Goal: Task Accomplishment & Management: Use online tool/utility

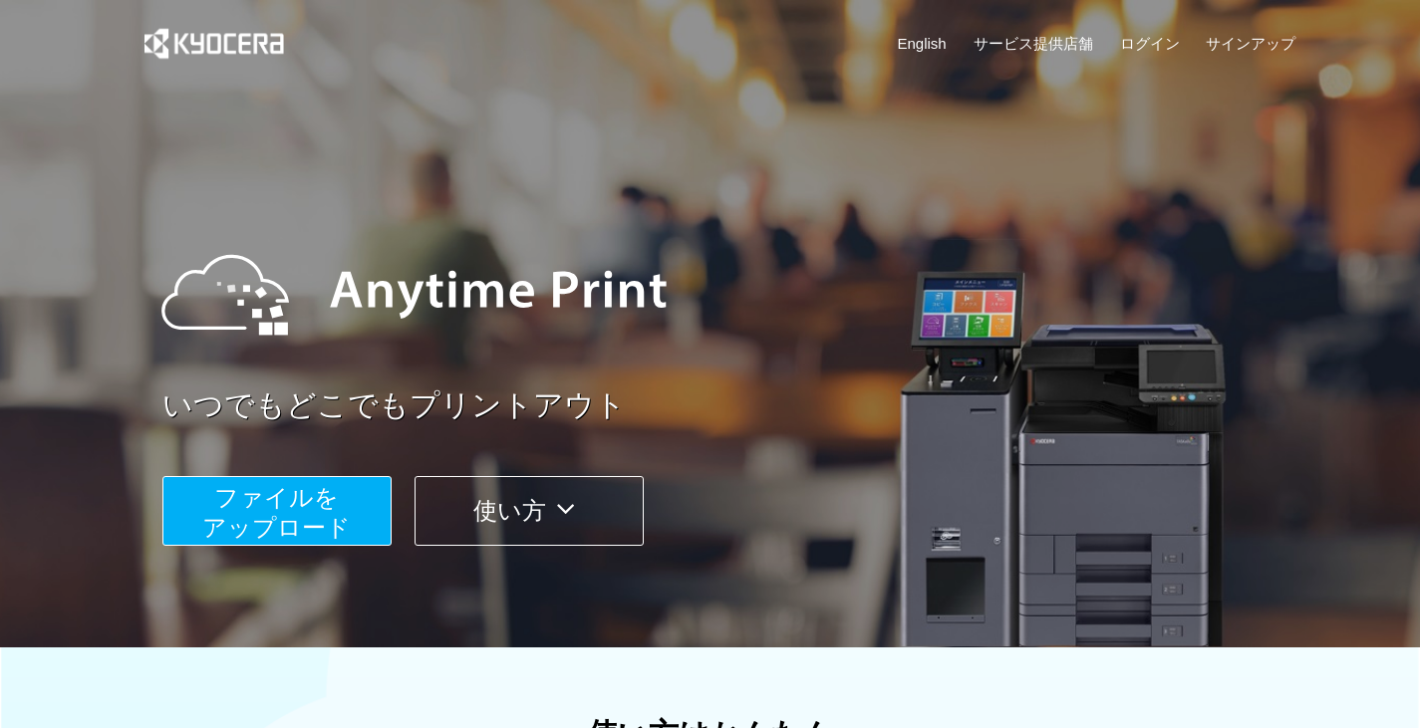
click at [346, 490] on button "ファイルを ​​アップロード" at bounding box center [276, 511] width 229 height 70
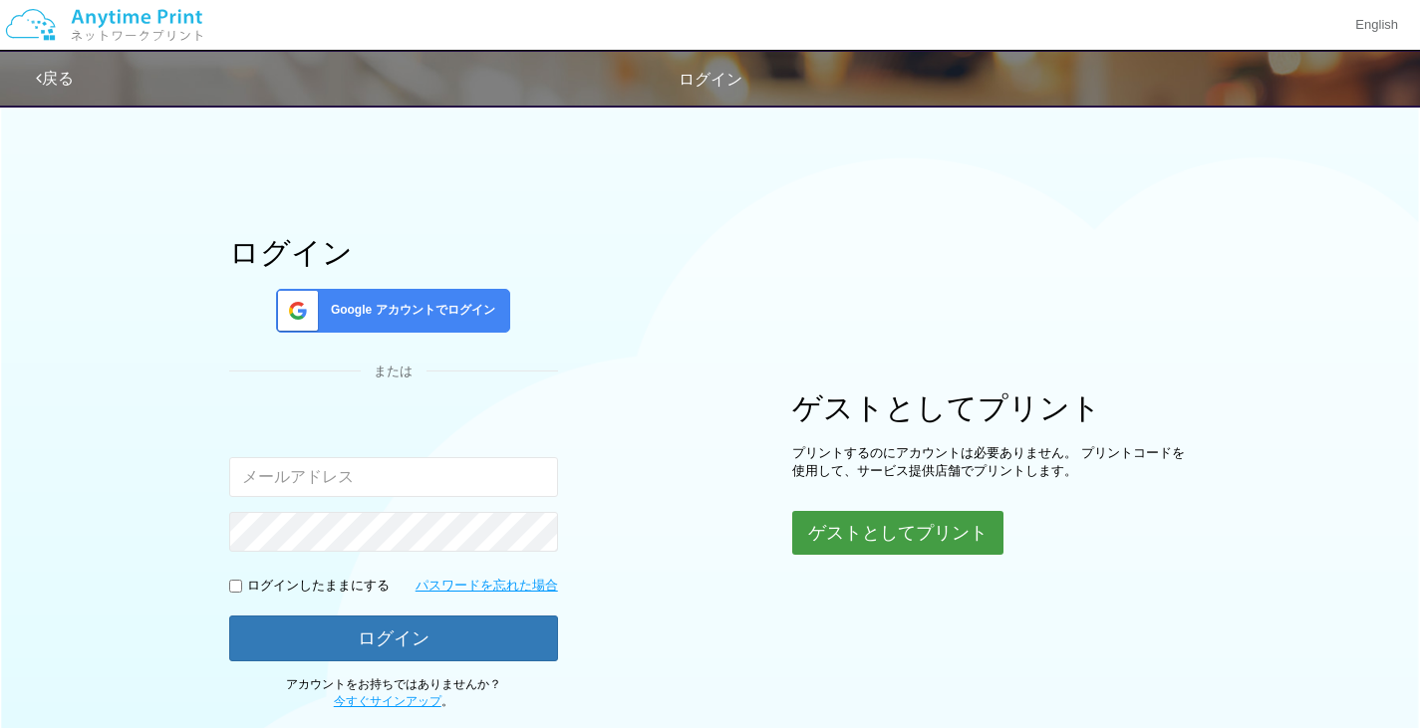
click at [905, 538] on button "ゲストとしてプリント" at bounding box center [897, 533] width 211 height 44
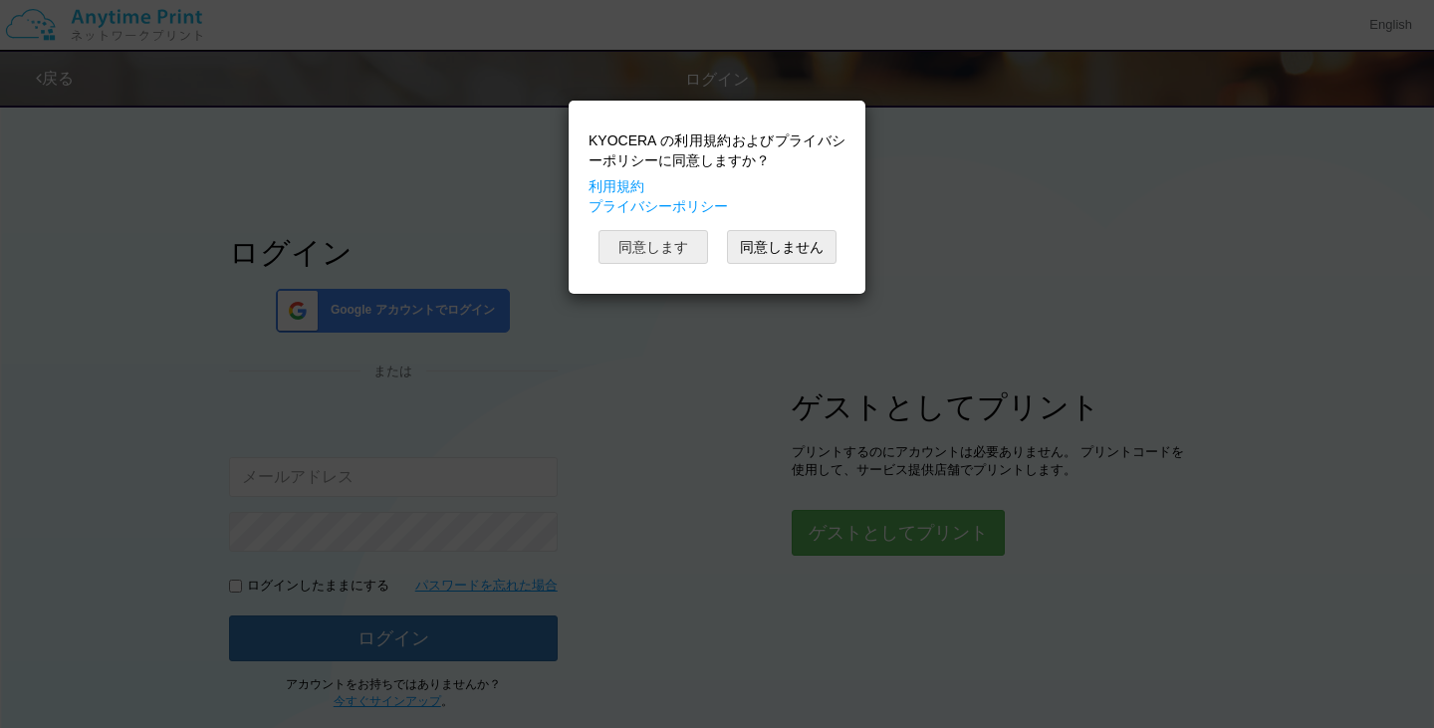
click at [678, 251] on button "同意します" at bounding box center [654, 247] width 110 height 34
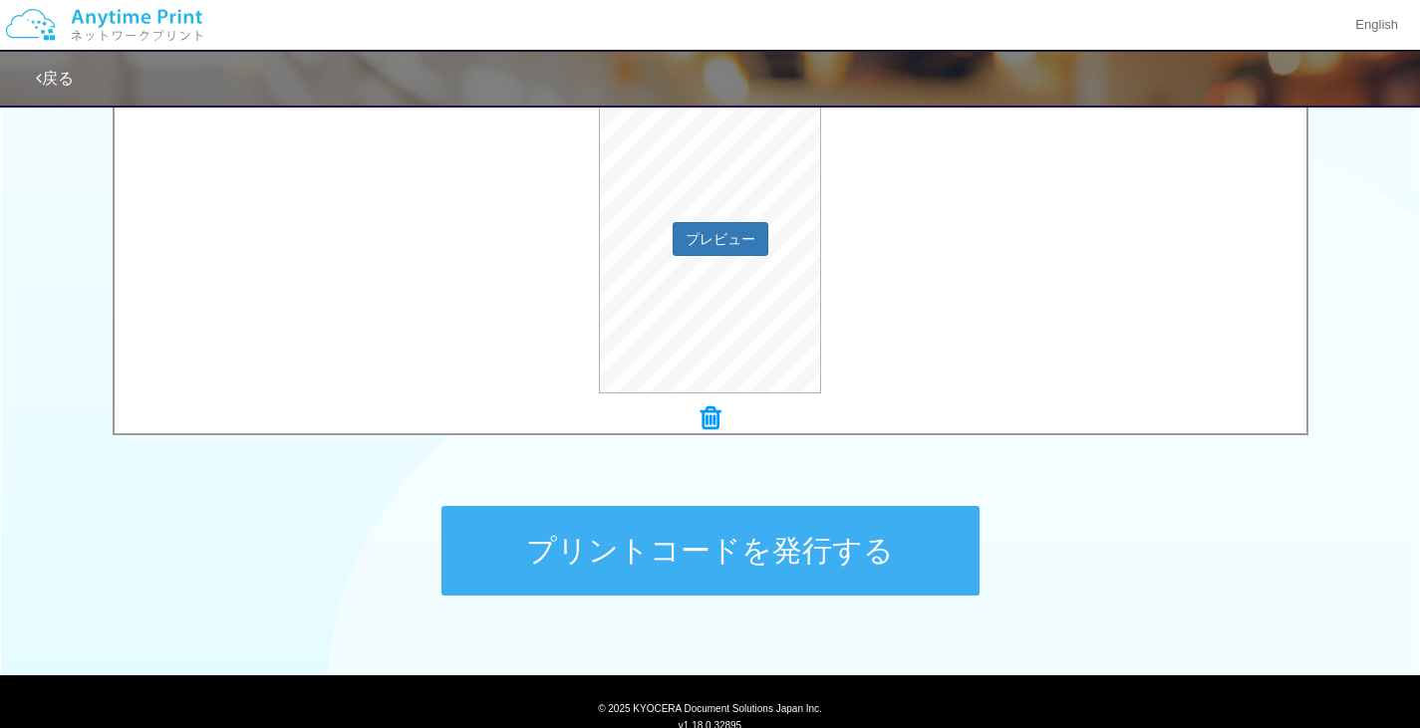
scroll to position [781, 0]
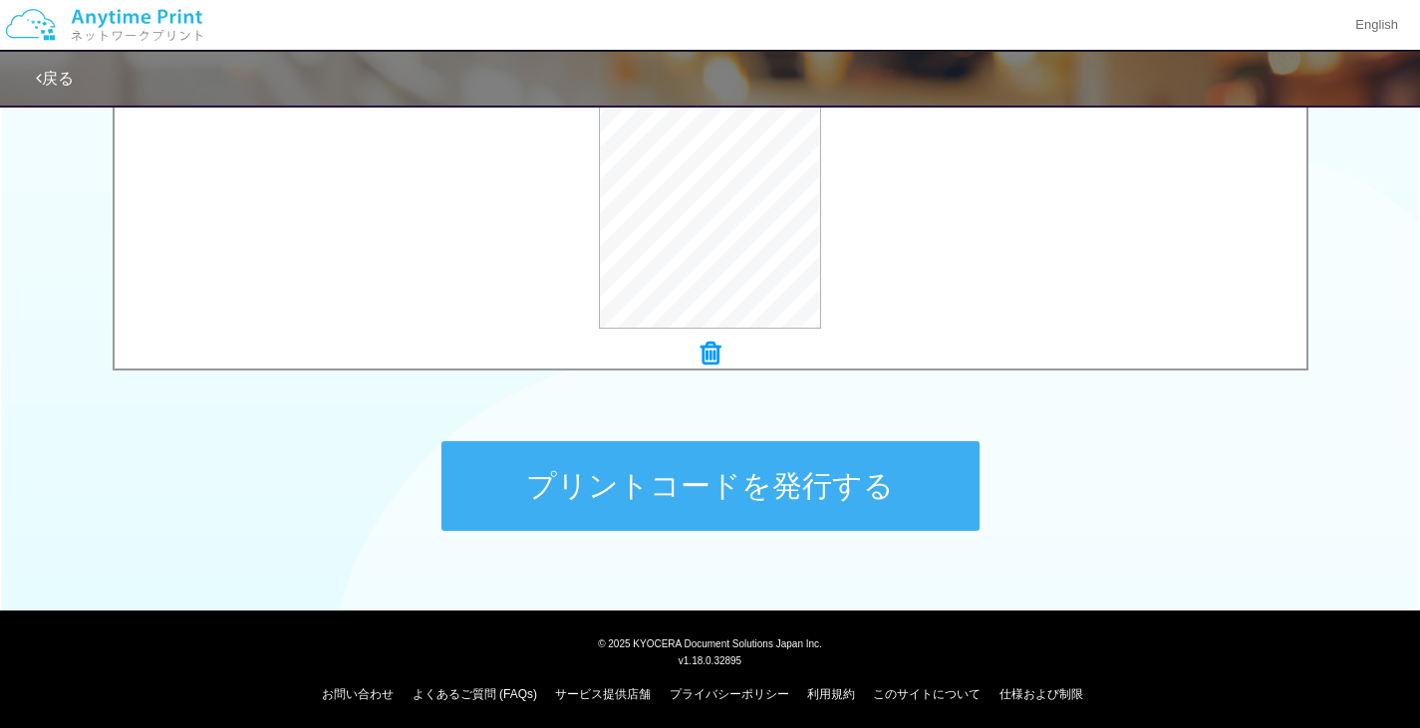
click at [790, 479] on button "プリントコードを発行する" at bounding box center [710, 486] width 538 height 90
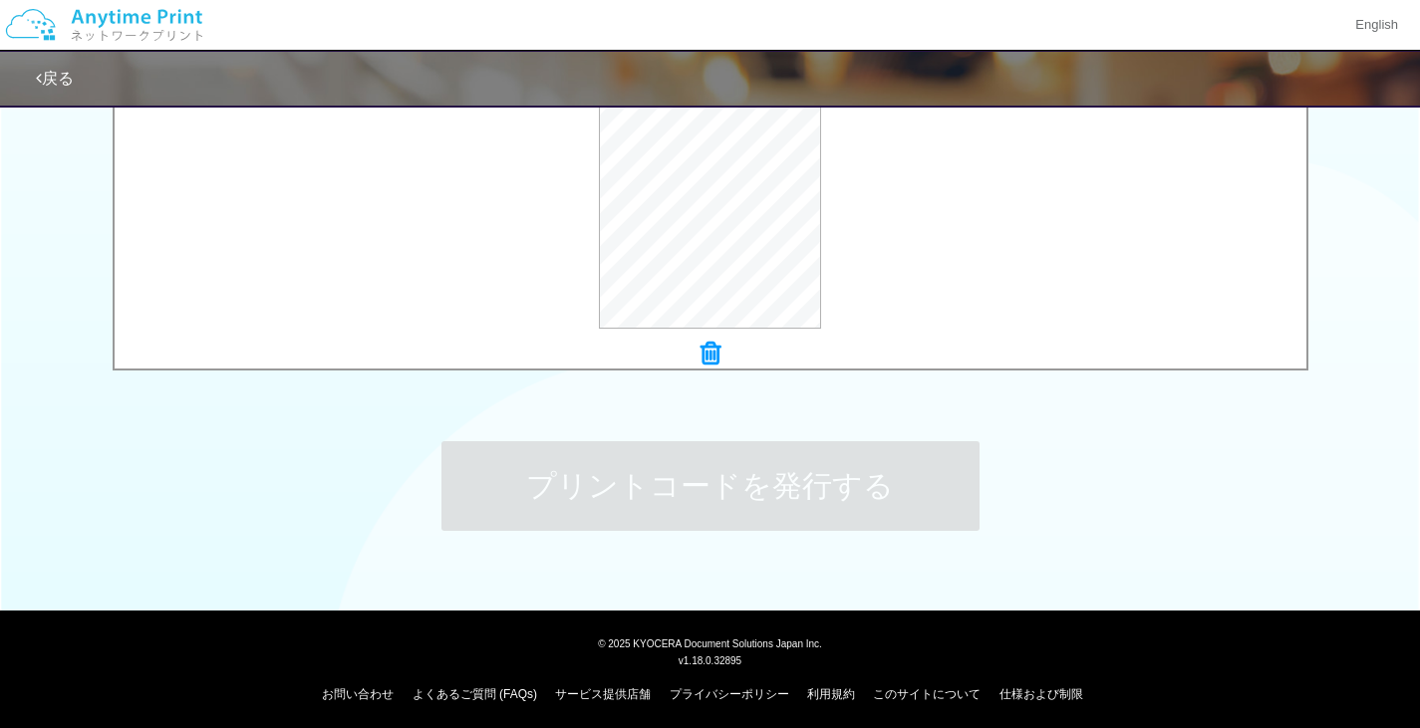
scroll to position [0, 0]
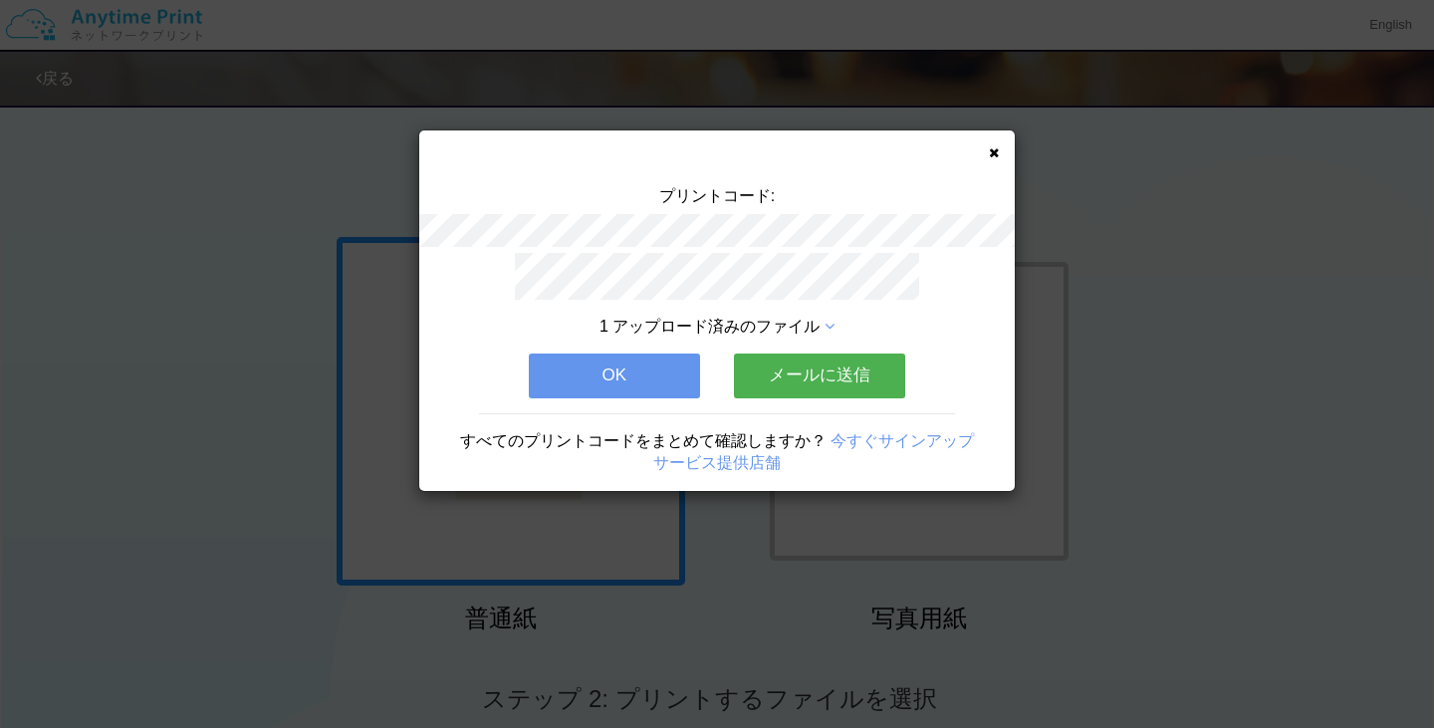
drag, startPoint x: 983, startPoint y: 149, endPoint x: 1001, endPoint y: 148, distance: 18.0
click at [1001, 148] on div "プリントコード: 1 アップロード済みのファイル OK メールに送信 すべてのプリントコードをまとめて確認しますか？ 今すぐサインアップ サービス提供店舗" at bounding box center [717, 310] width 596 height 361
click at [995, 150] on icon at bounding box center [994, 152] width 10 height 13
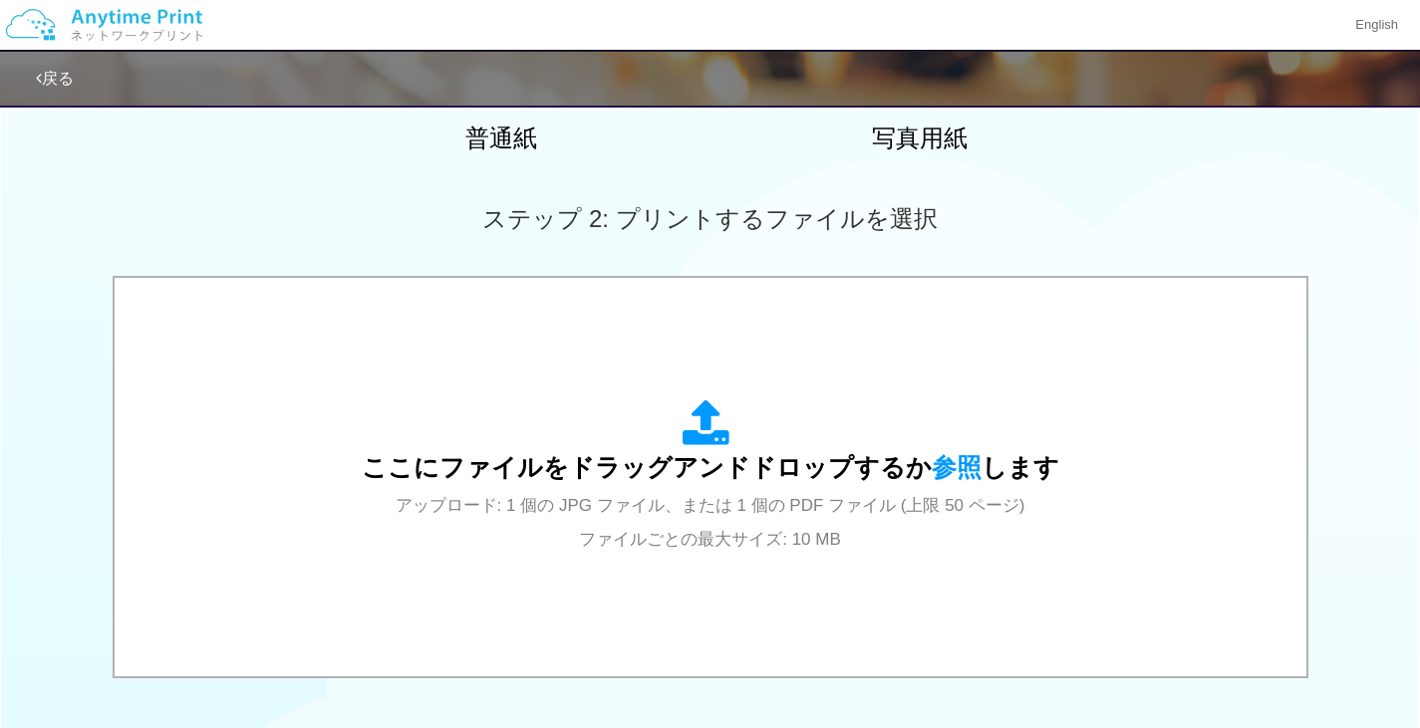
scroll to position [484, 0]
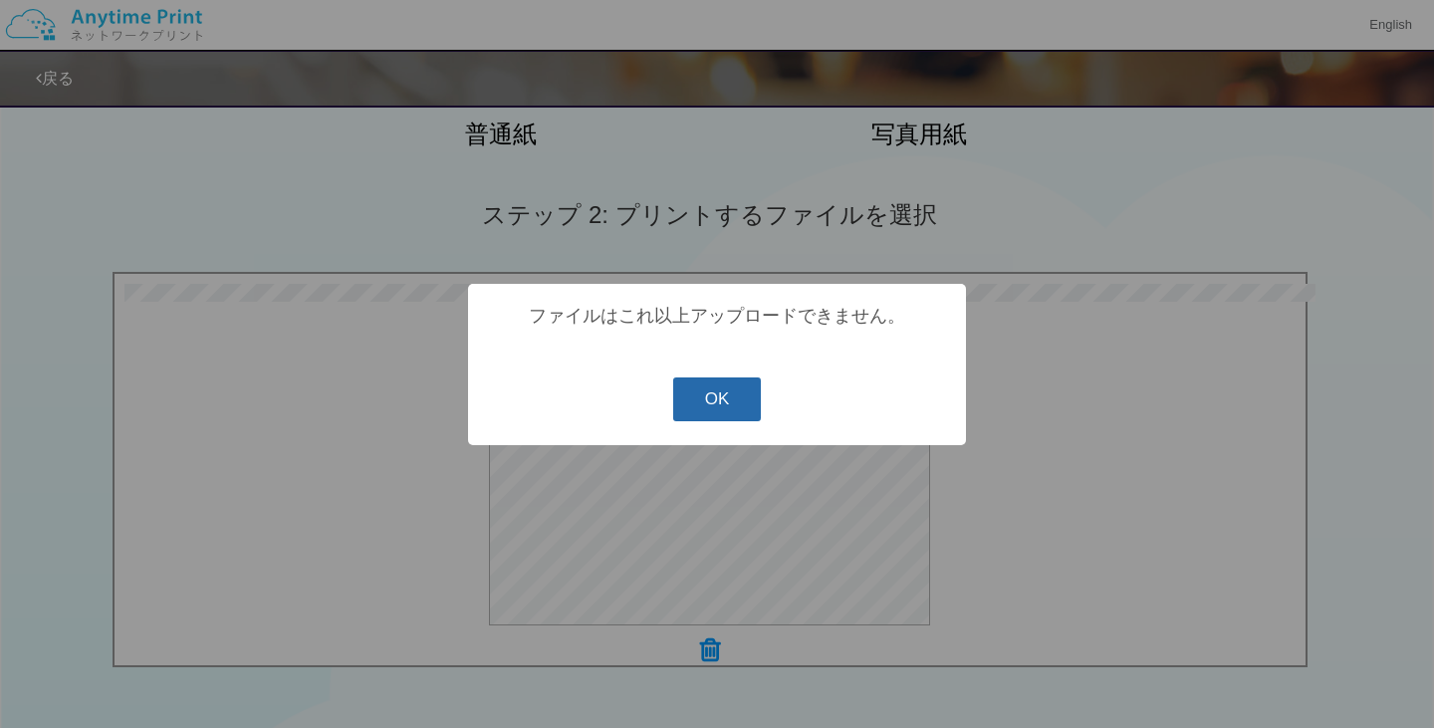
click at [714, 397] on button "OK" at bounding box center [717, 400] width 89 height 44
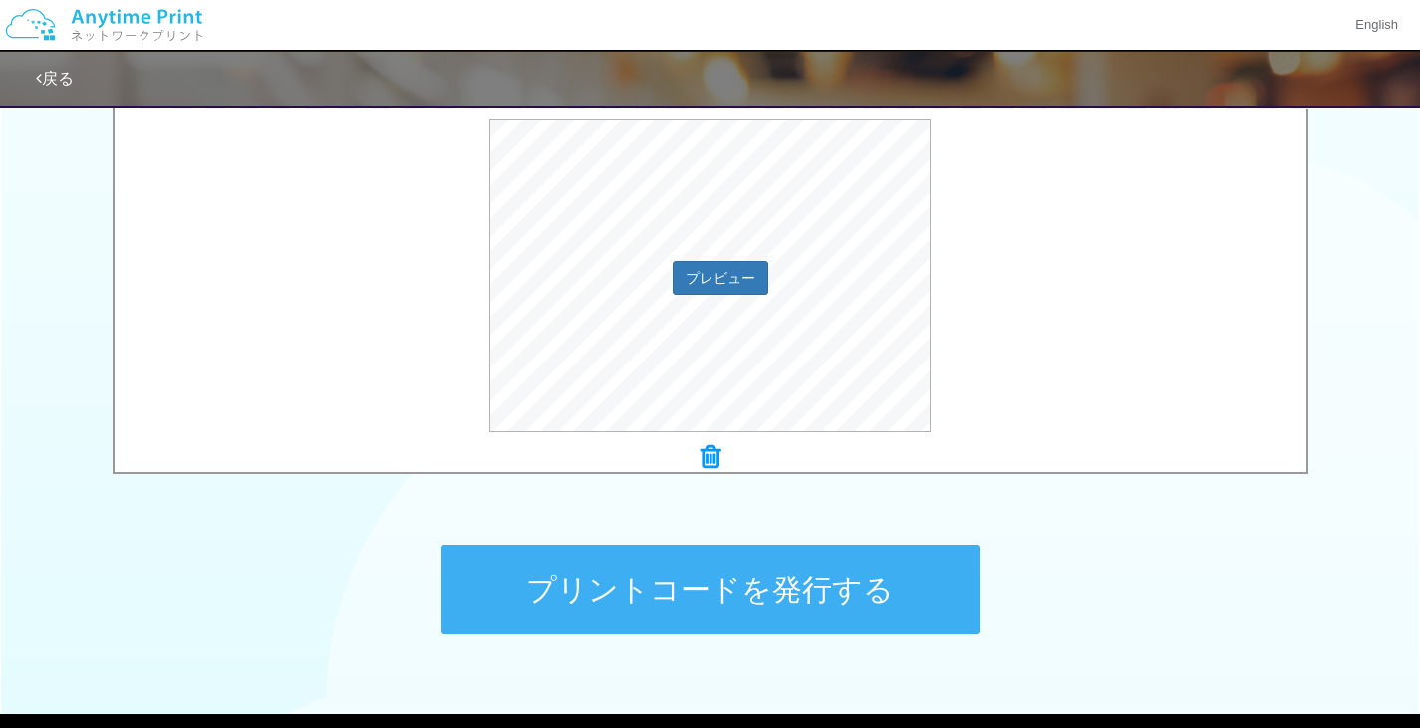
scroll to position [555, 0]
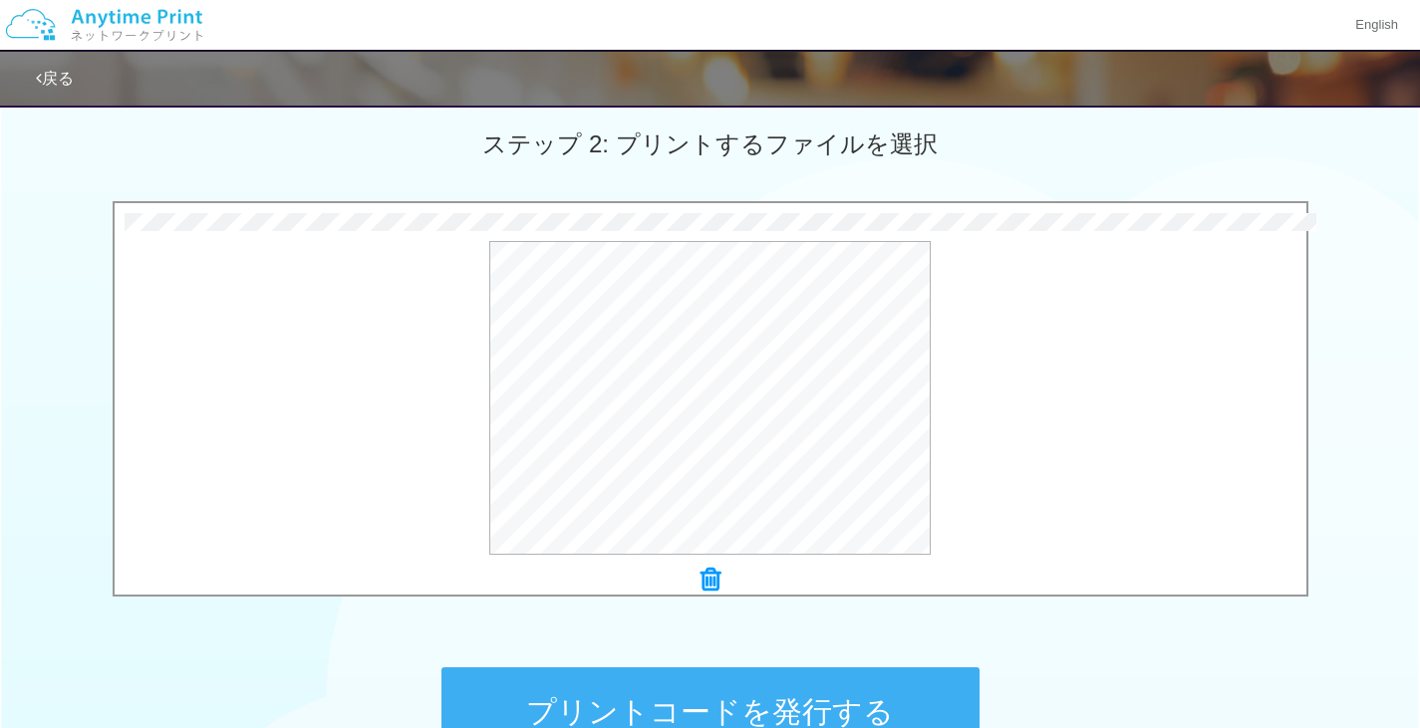
click at [743, 682] on button "プリントコードを発行する" at bounding box center [710, 712] width 538 height 90
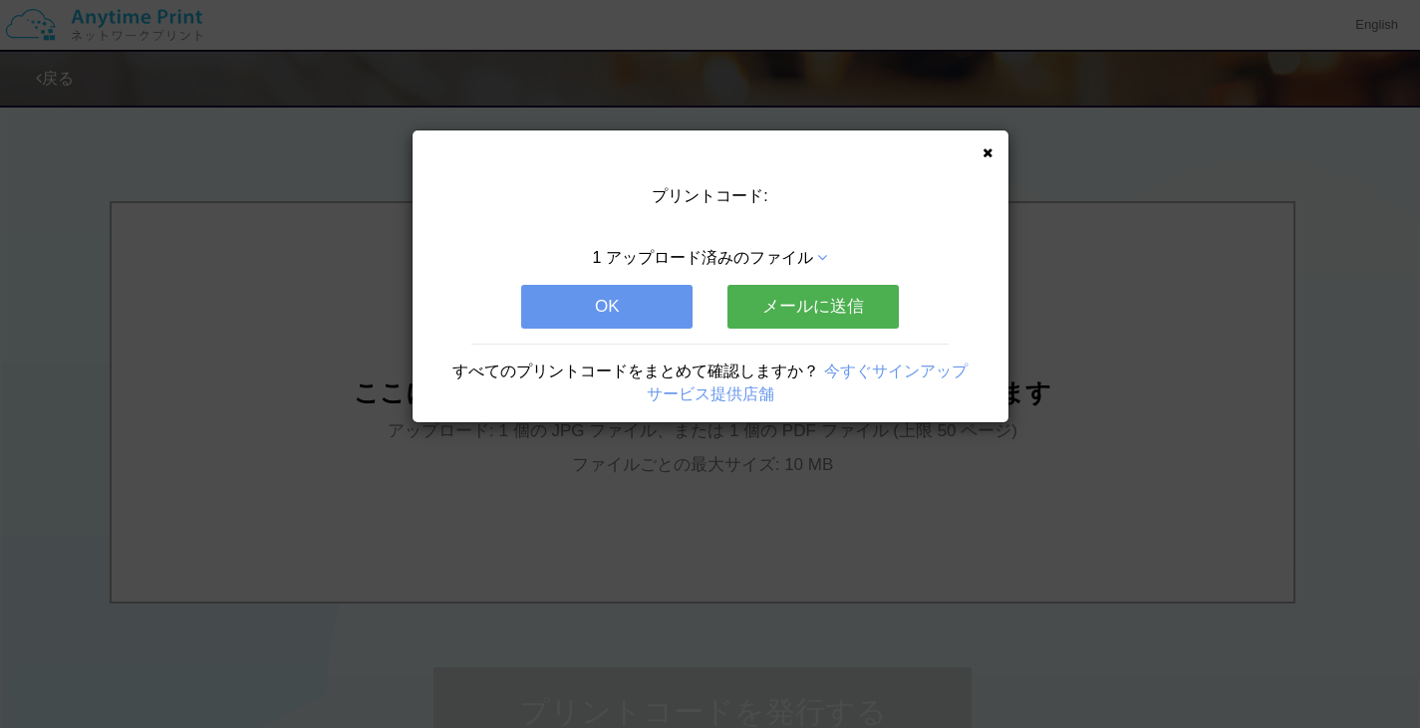
scroll to position [0, 0]
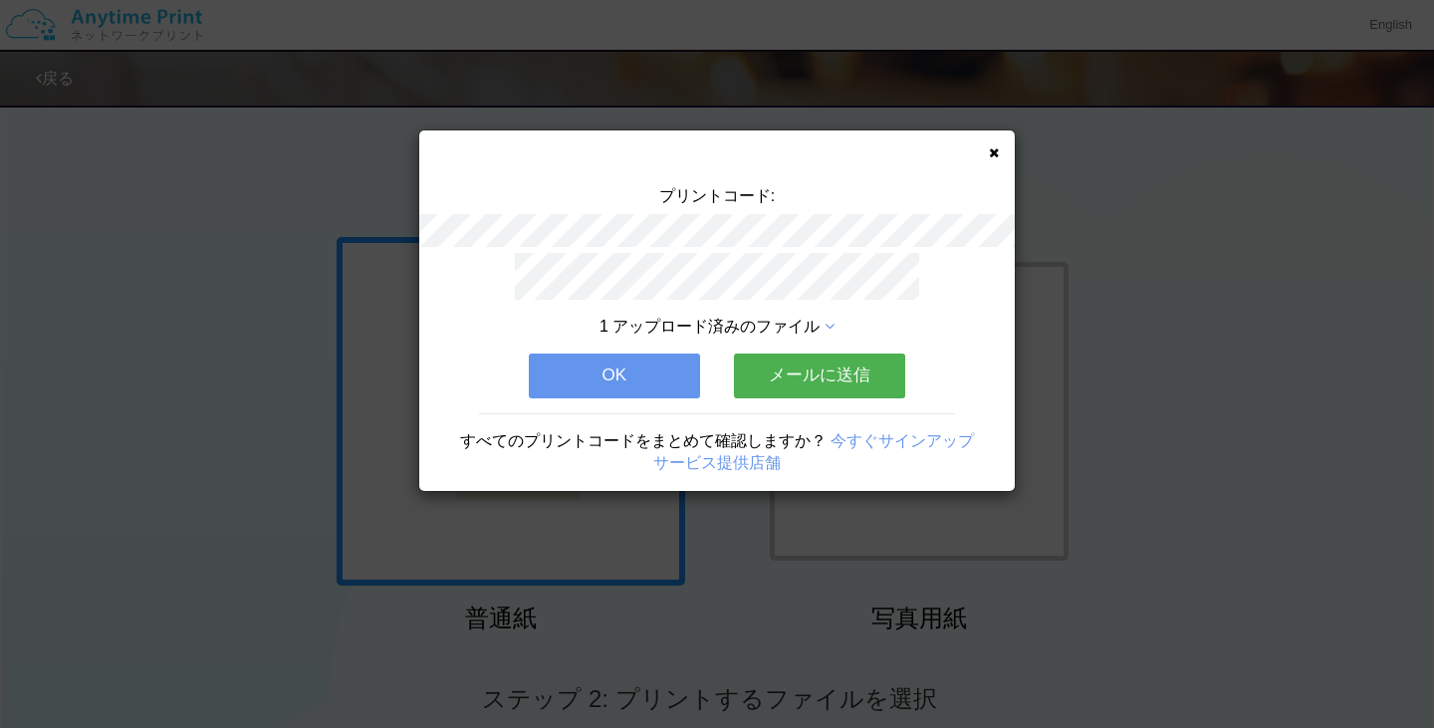
click at [556, 378] on button "OK" at bounding box center [614, 376] width 171 height 44
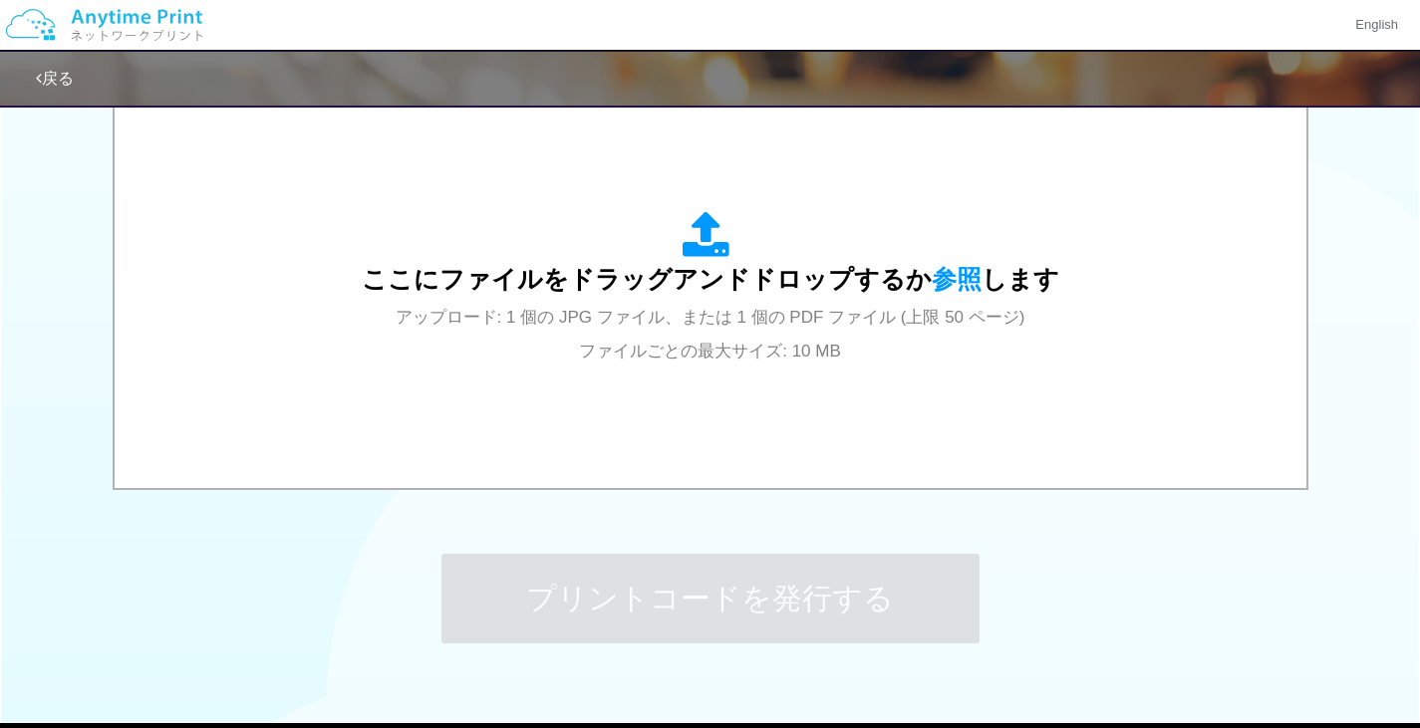
scroll to position [677, 0]
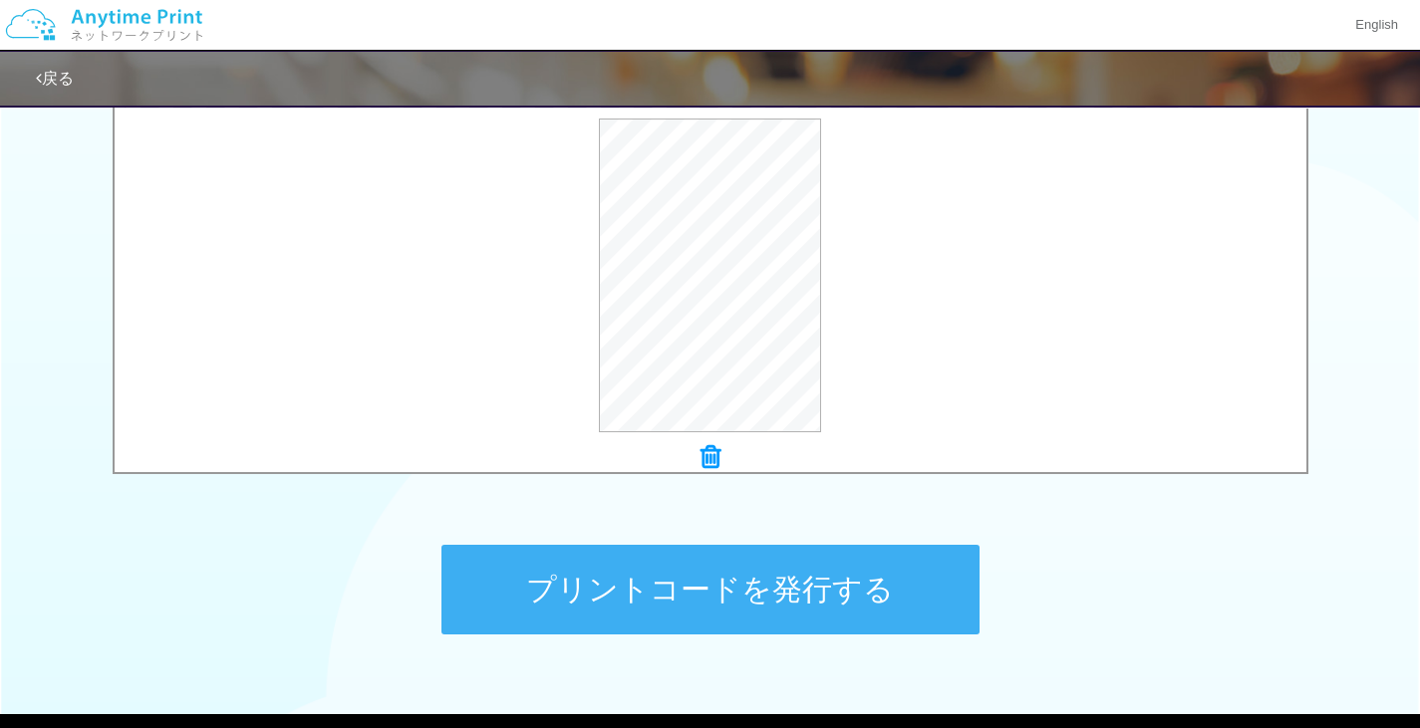
click at [715, 446] on icon at bounding box center [710, 457] width 20 height 26
click at [707, 616] on button "プリントコードを発行する" at bounding box center [710, 590] width 538 height 90
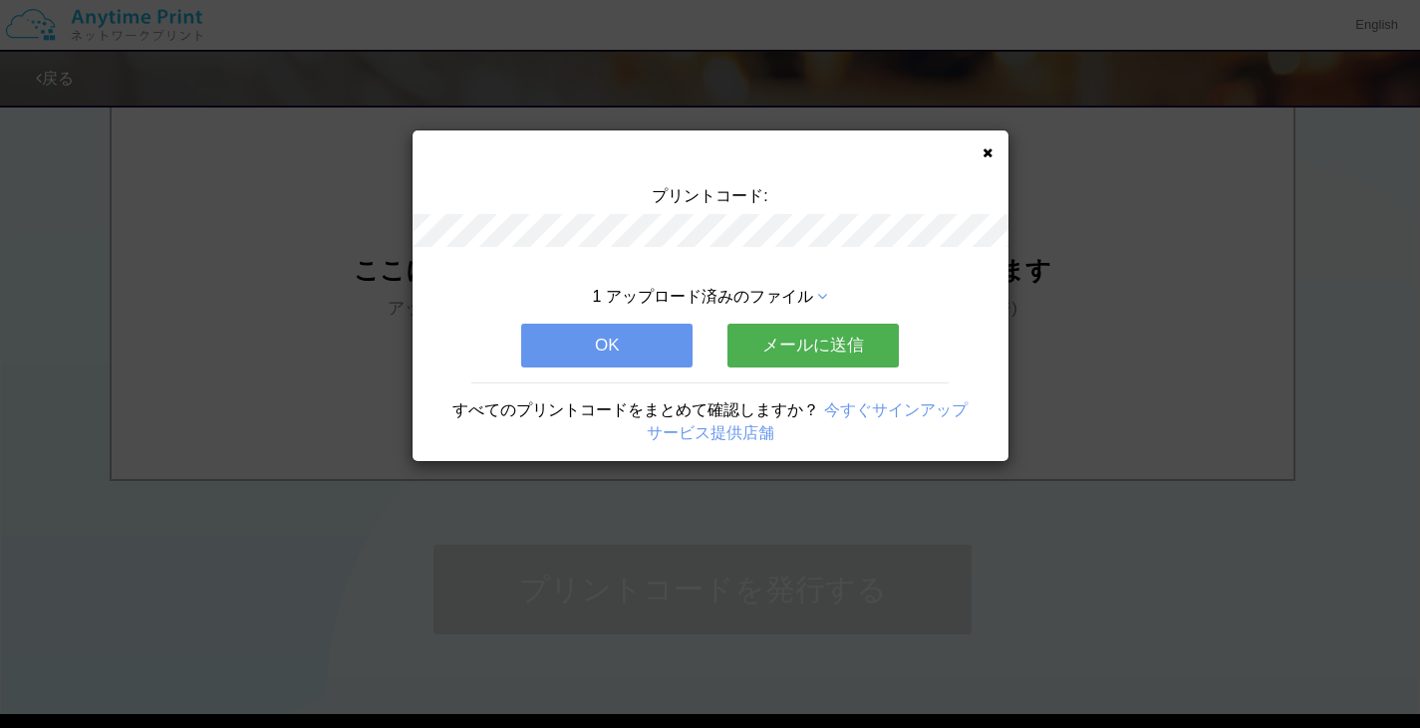
scroll to position [0, 0]
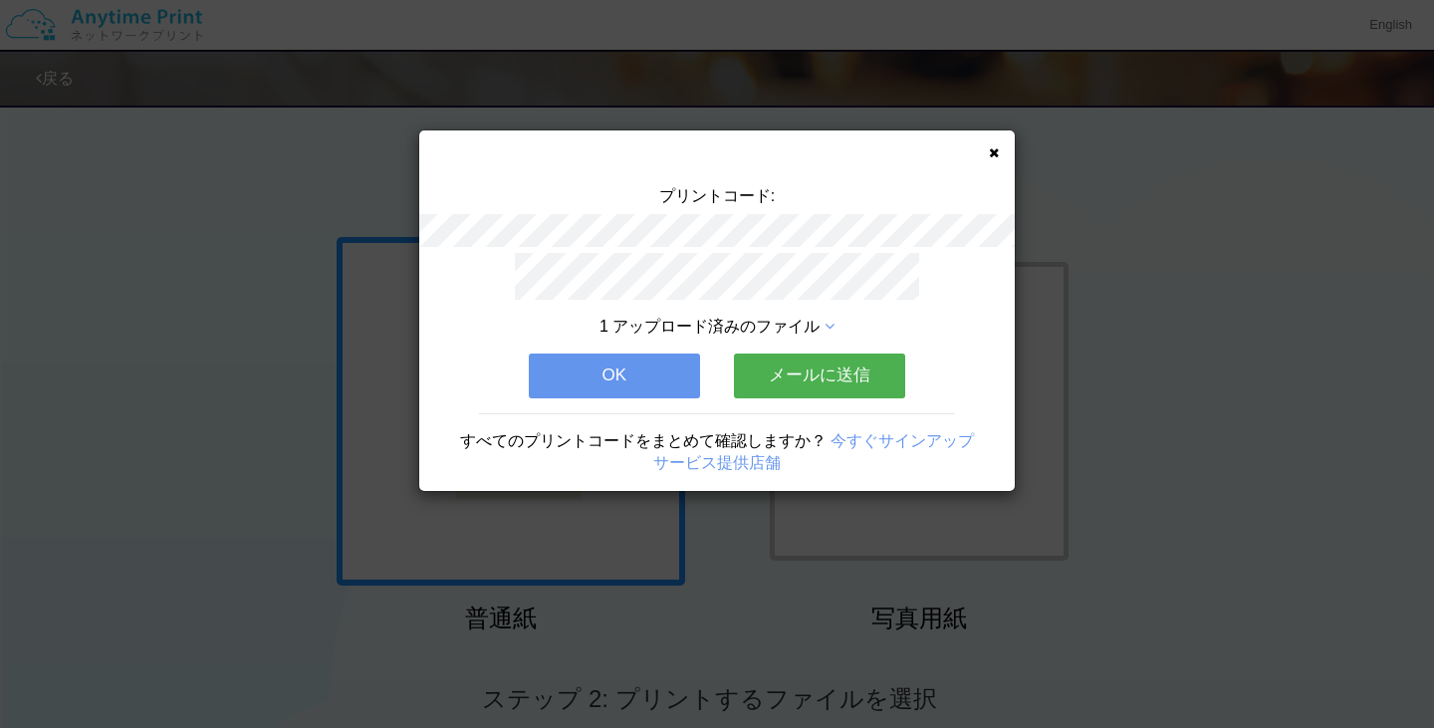
click at [997, 151] on icon at bounding box center [994, 152] width 10 height 13
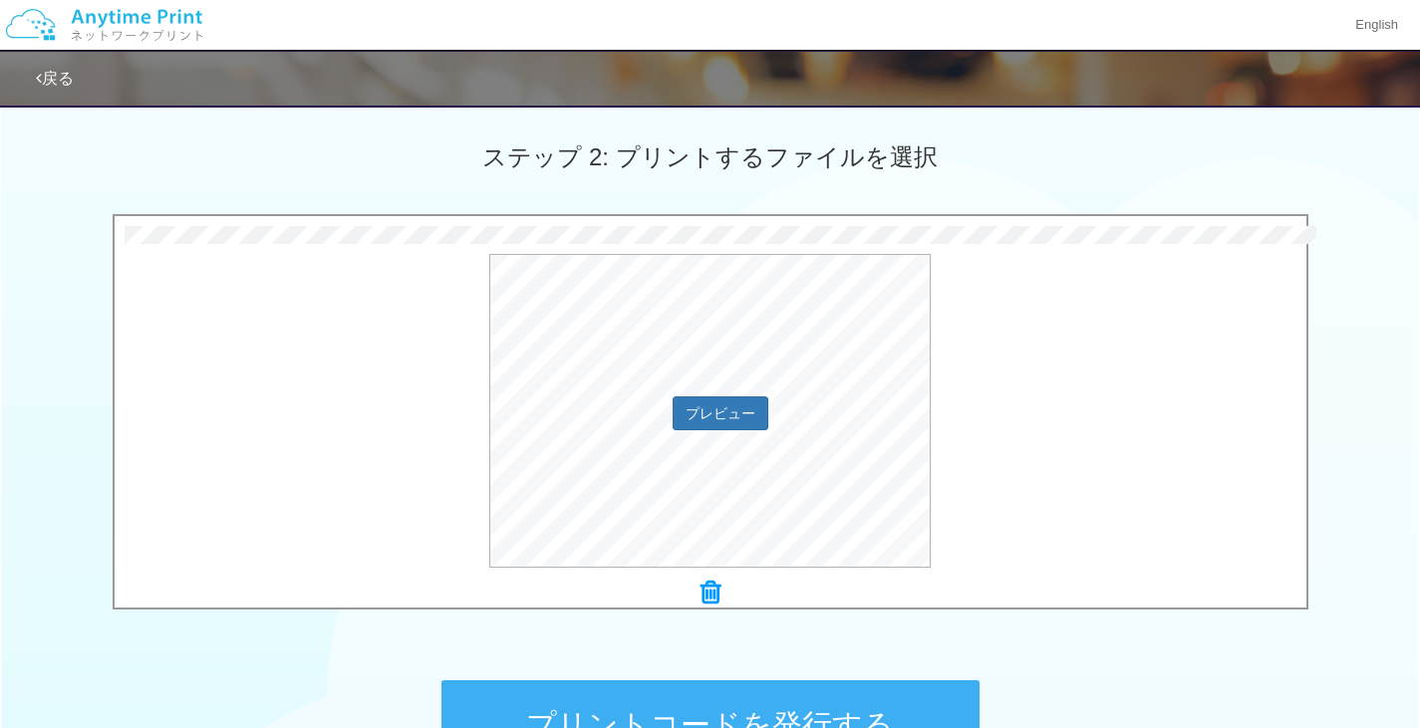
scroll to position [543, 0]
click at [740, 695] on button "プリントコードを発行する" at bounding box center [710, 724] width 538 height 90
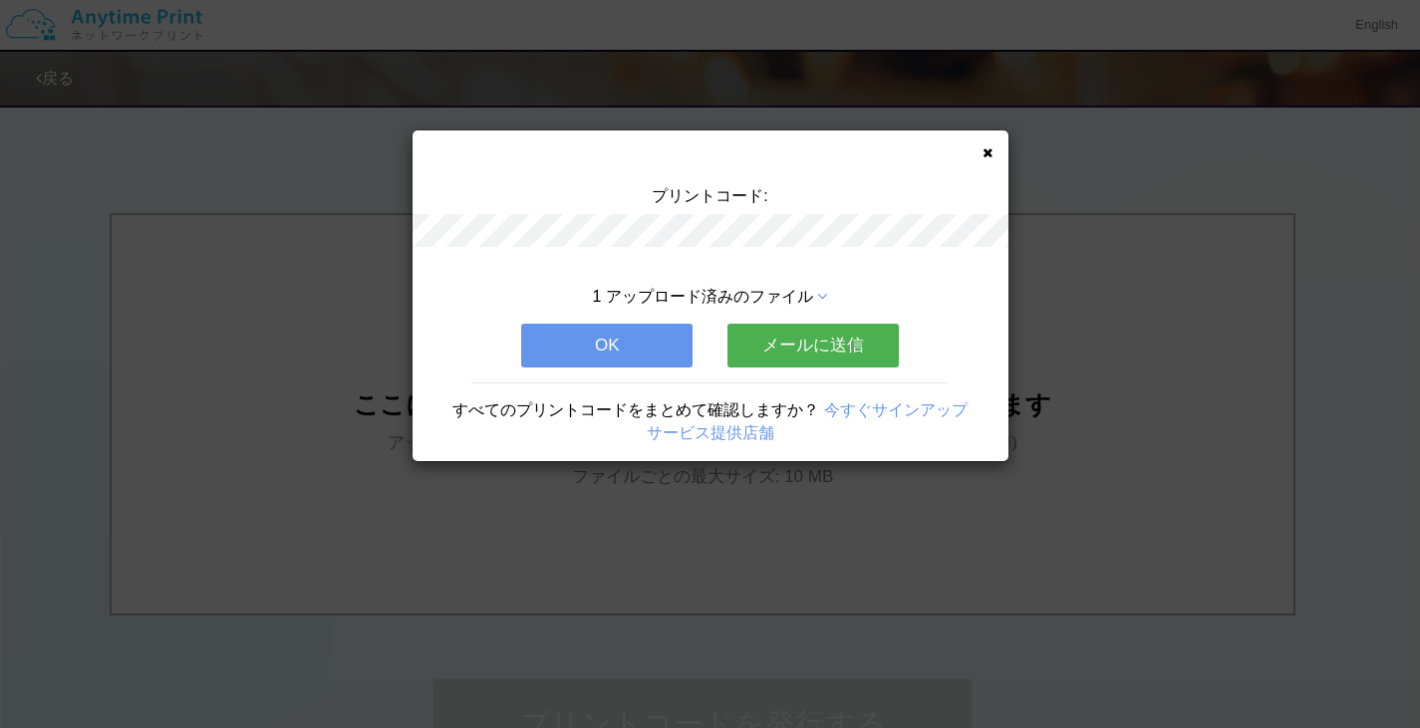
scroll to position [0, 0]
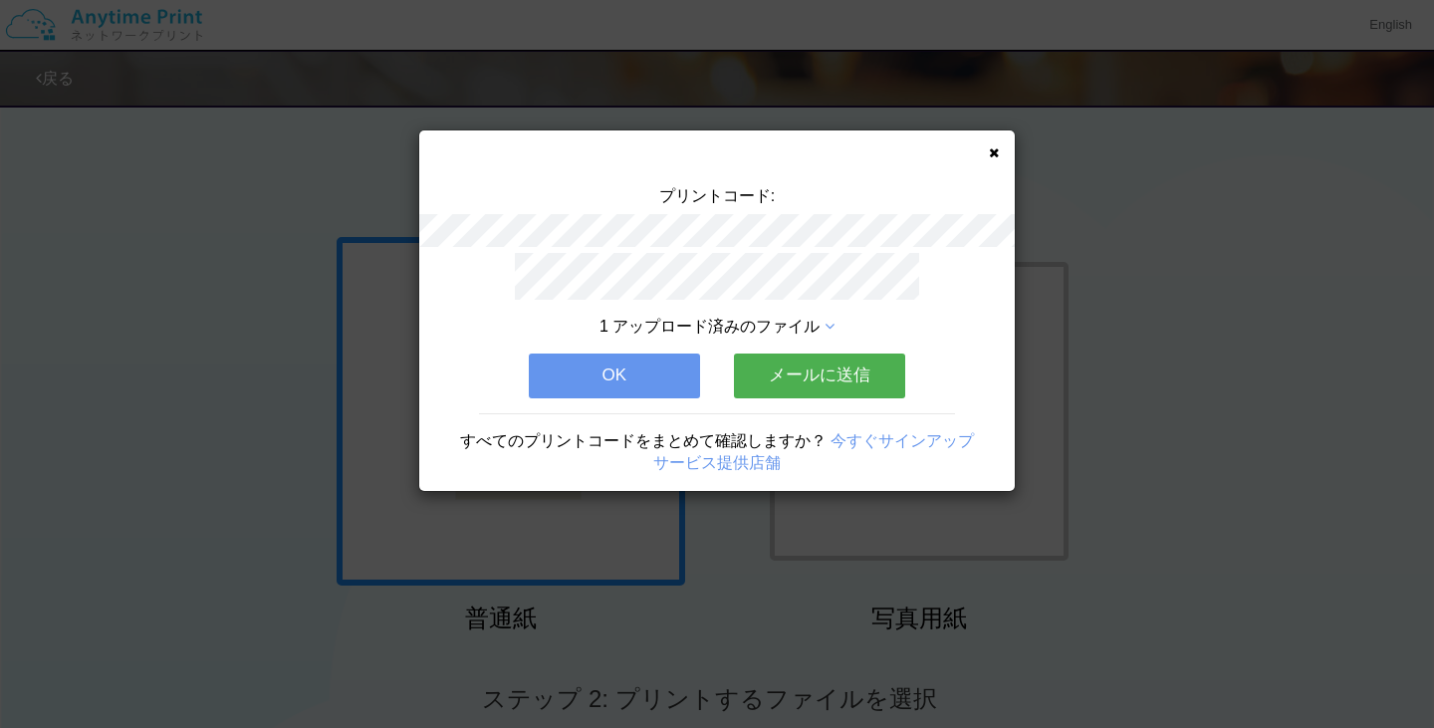
click at [989, 151] on icon at bounding box center [994, 152] width 10 height 13
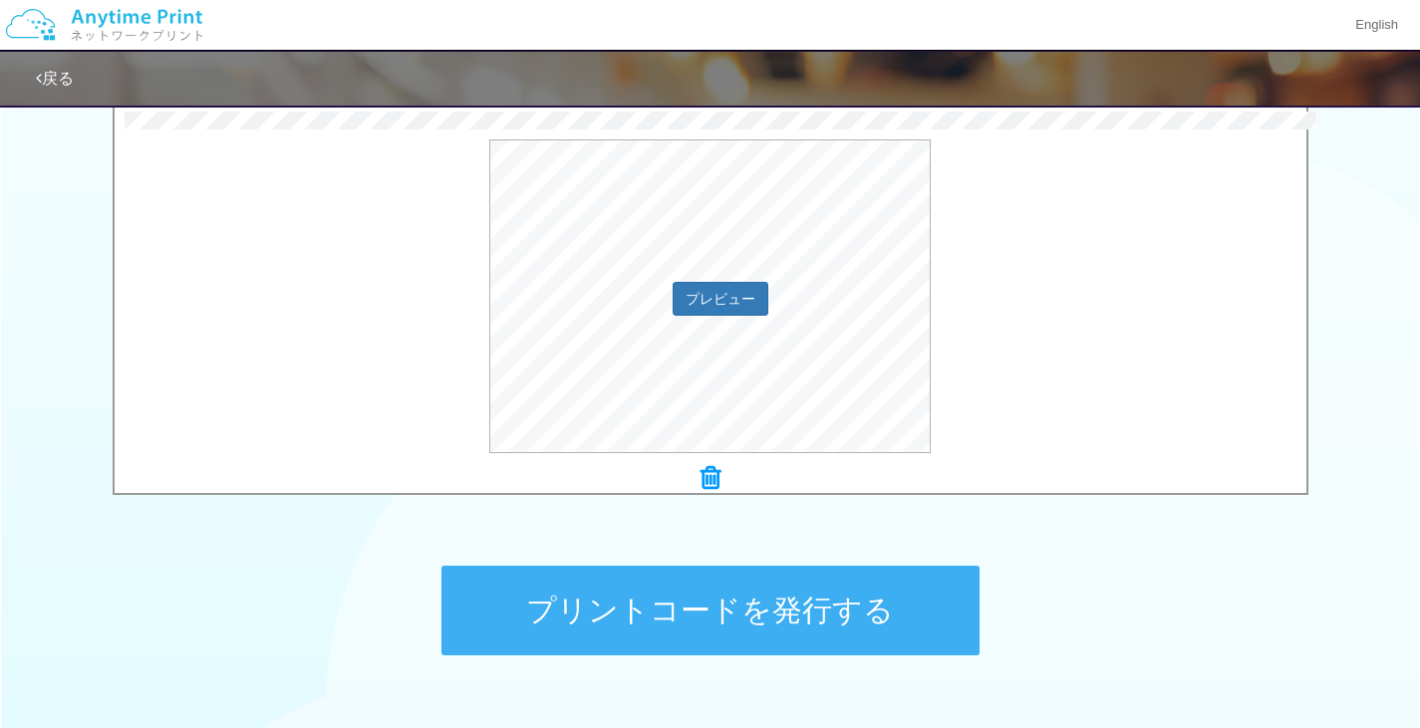
scroll to position [657, 0]
click at [625, 610] on button "プリントコードを発行する" at bounding box center [710, 610] width 538 height 90
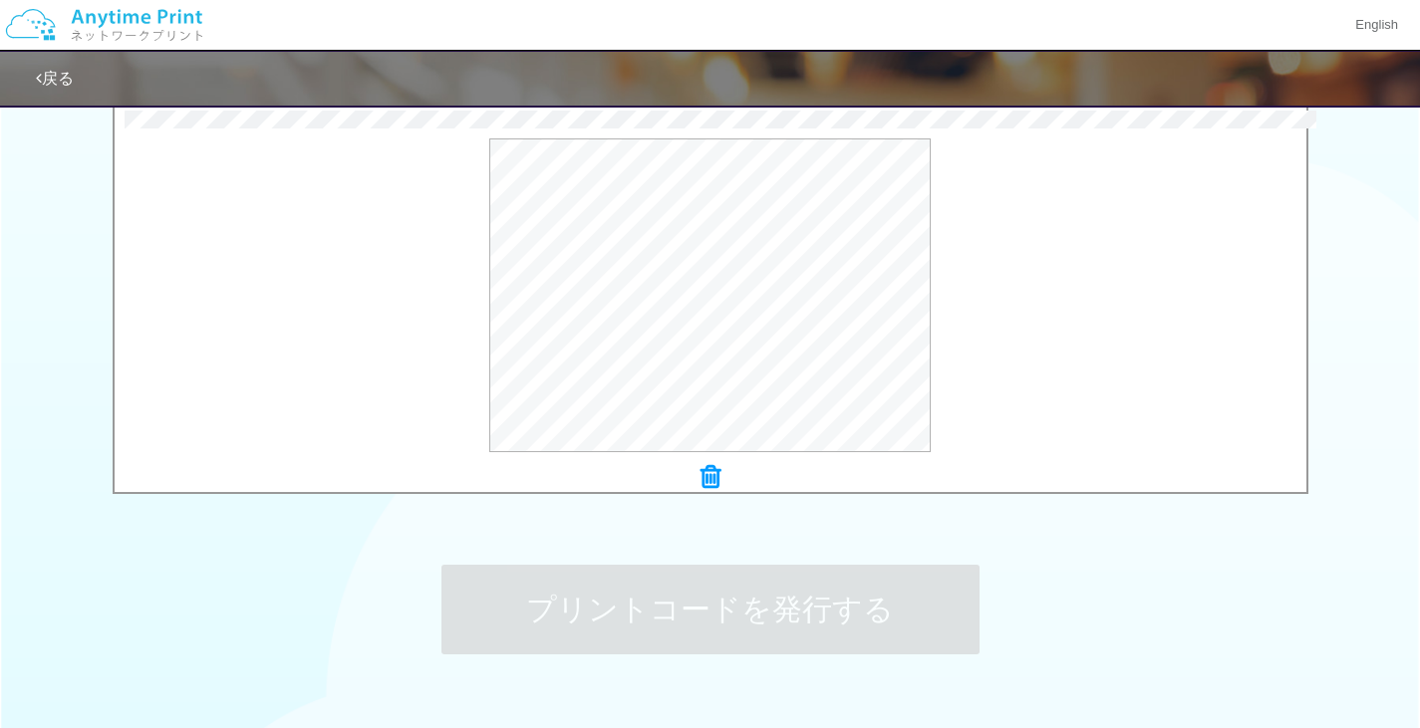
scroll to position [0, 0]
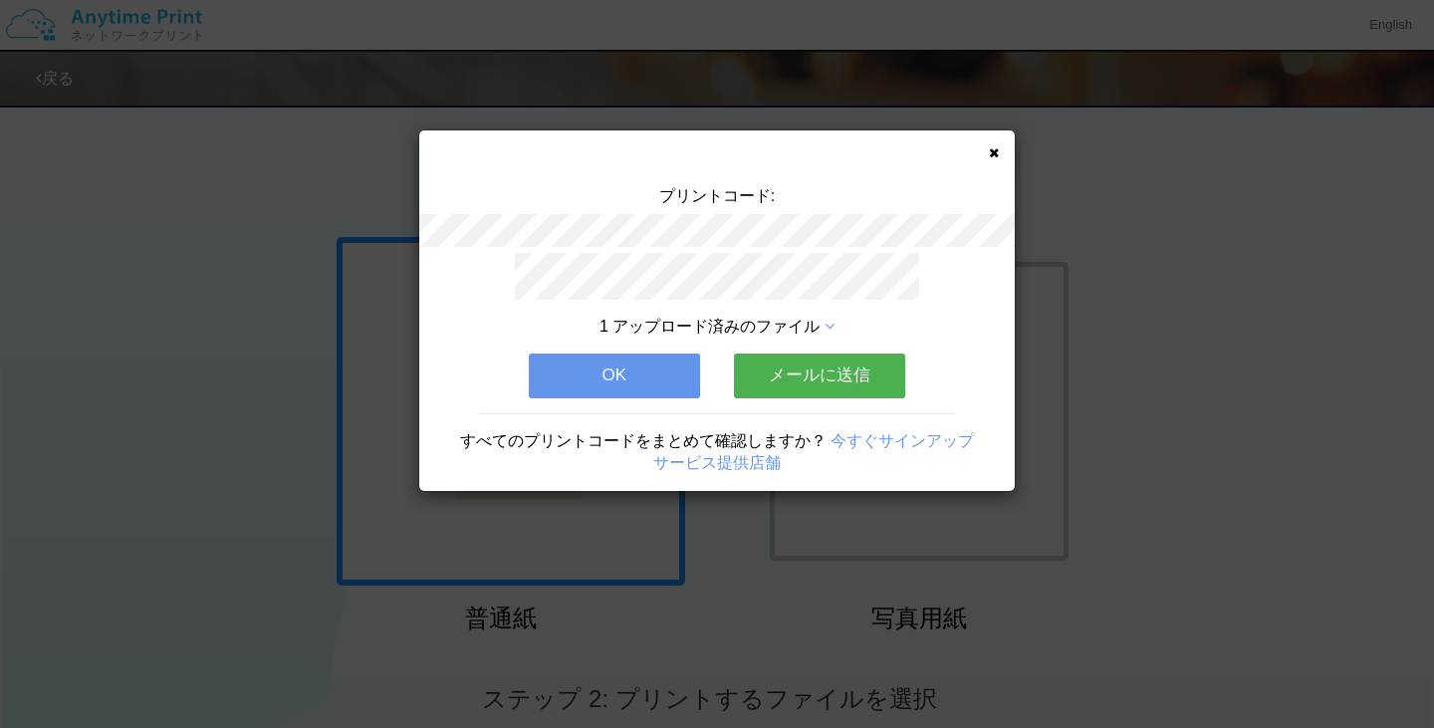
click at [994, 149] on icon at bounding box center [994, 152] width 10 height 13
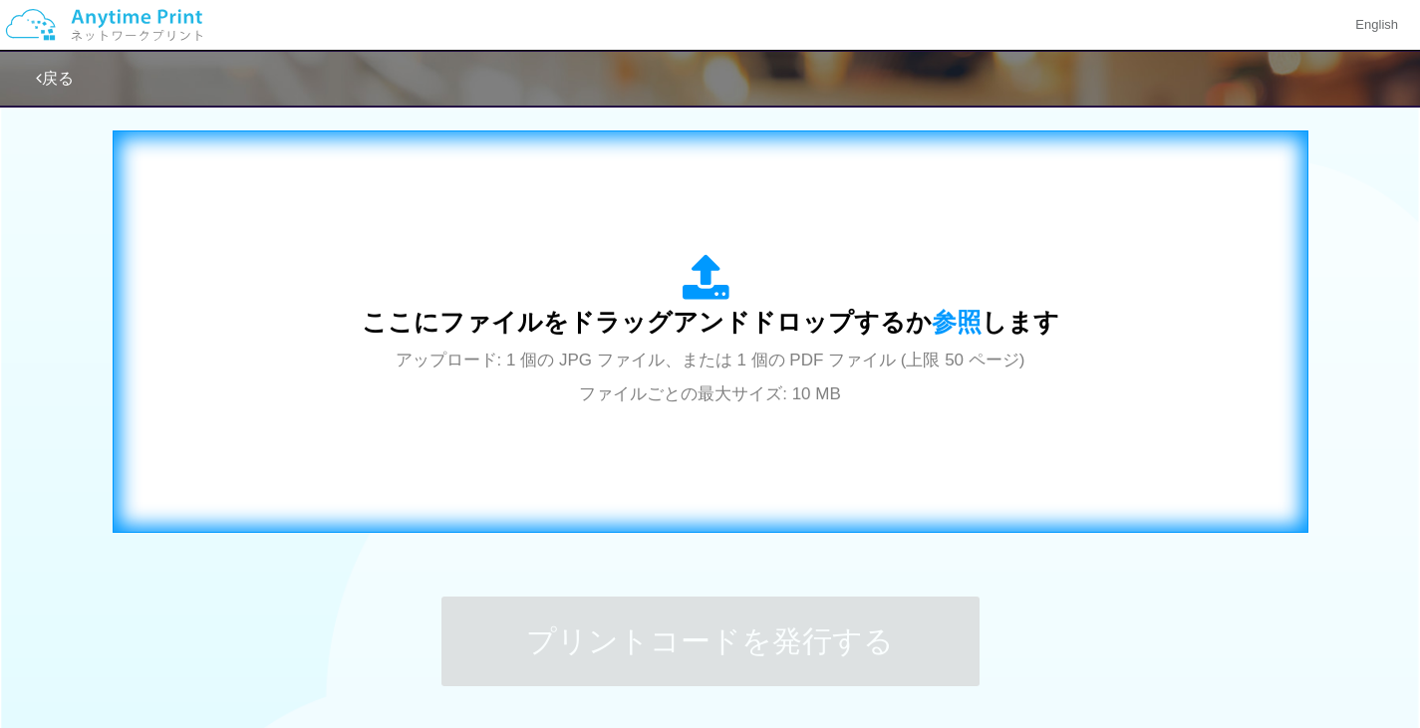
scroll to position [639, 0]
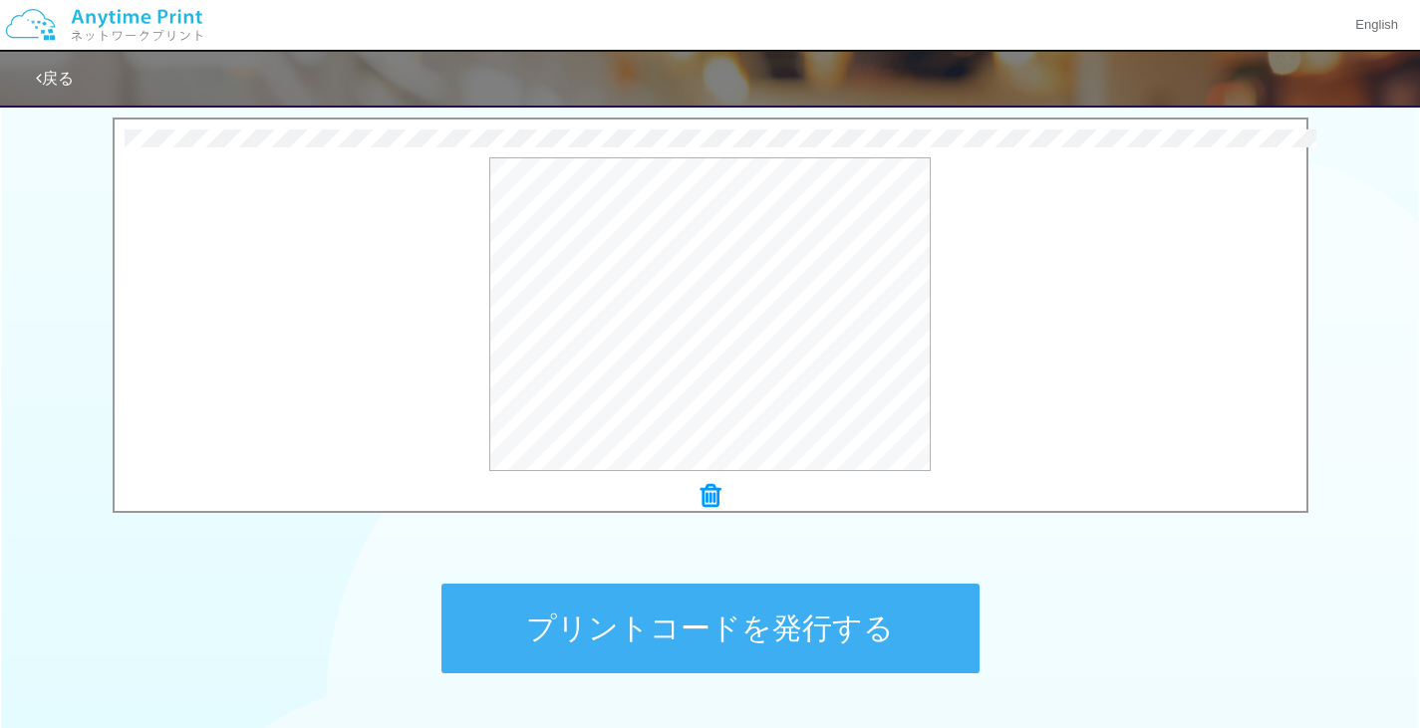
click at [574, 621] on button "プリントコードを発行する" at bounding box center [710, 629] width 538 height 90
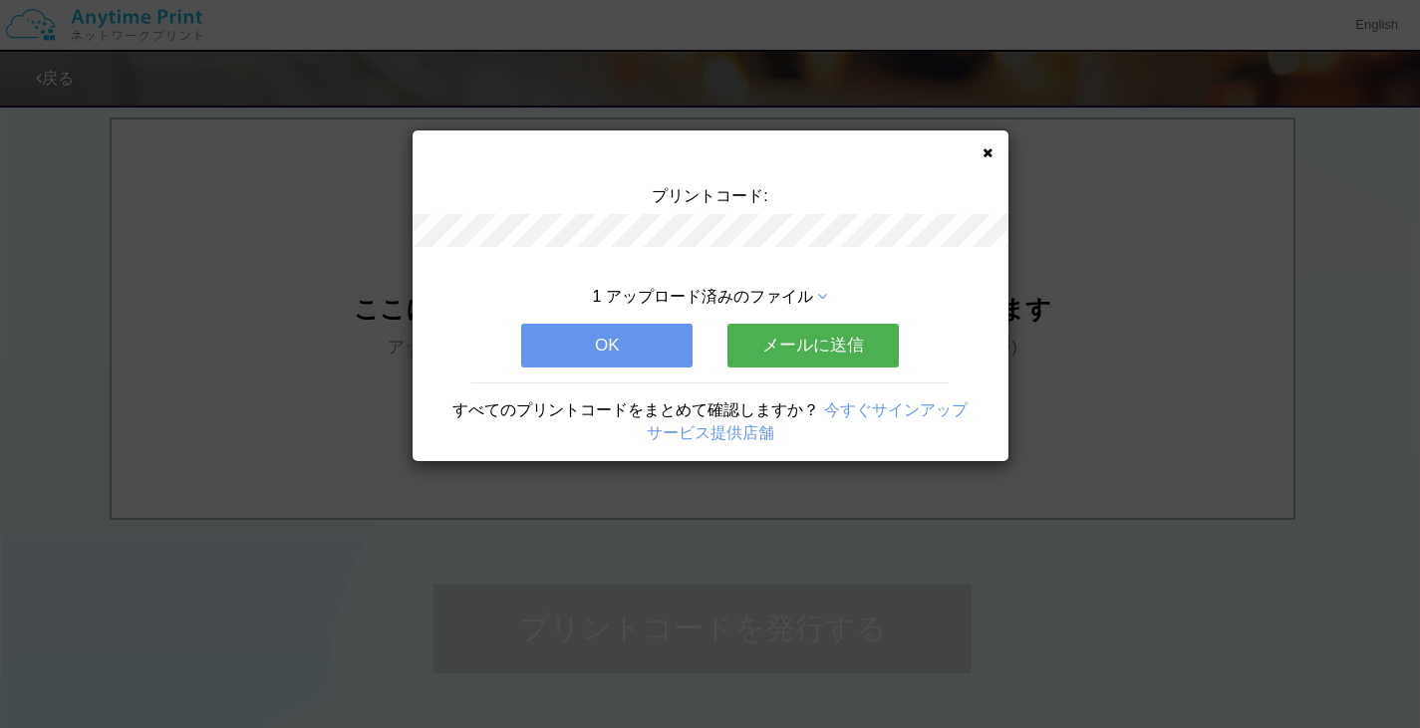
scroll to position [0, 0]
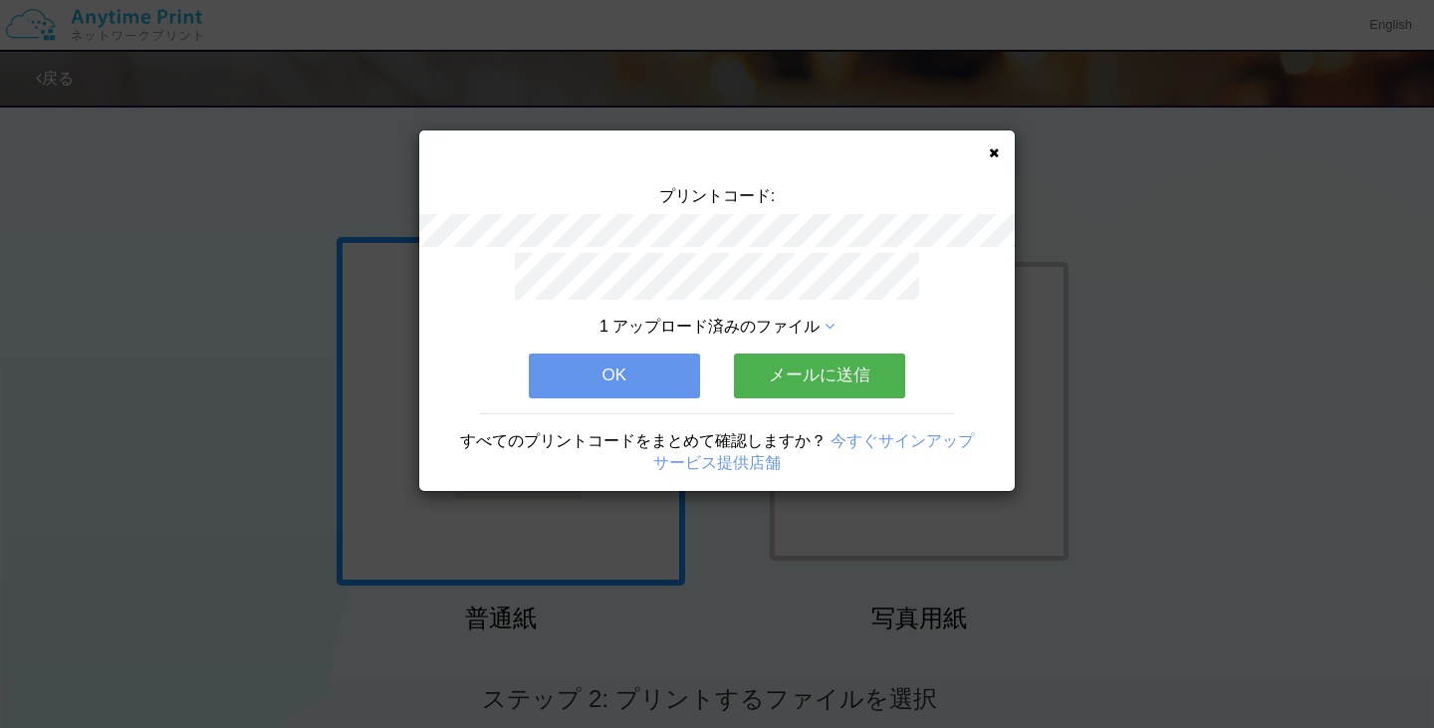
click at [995, 153] on icon at bounding box center [994, 152] width 10 height 13
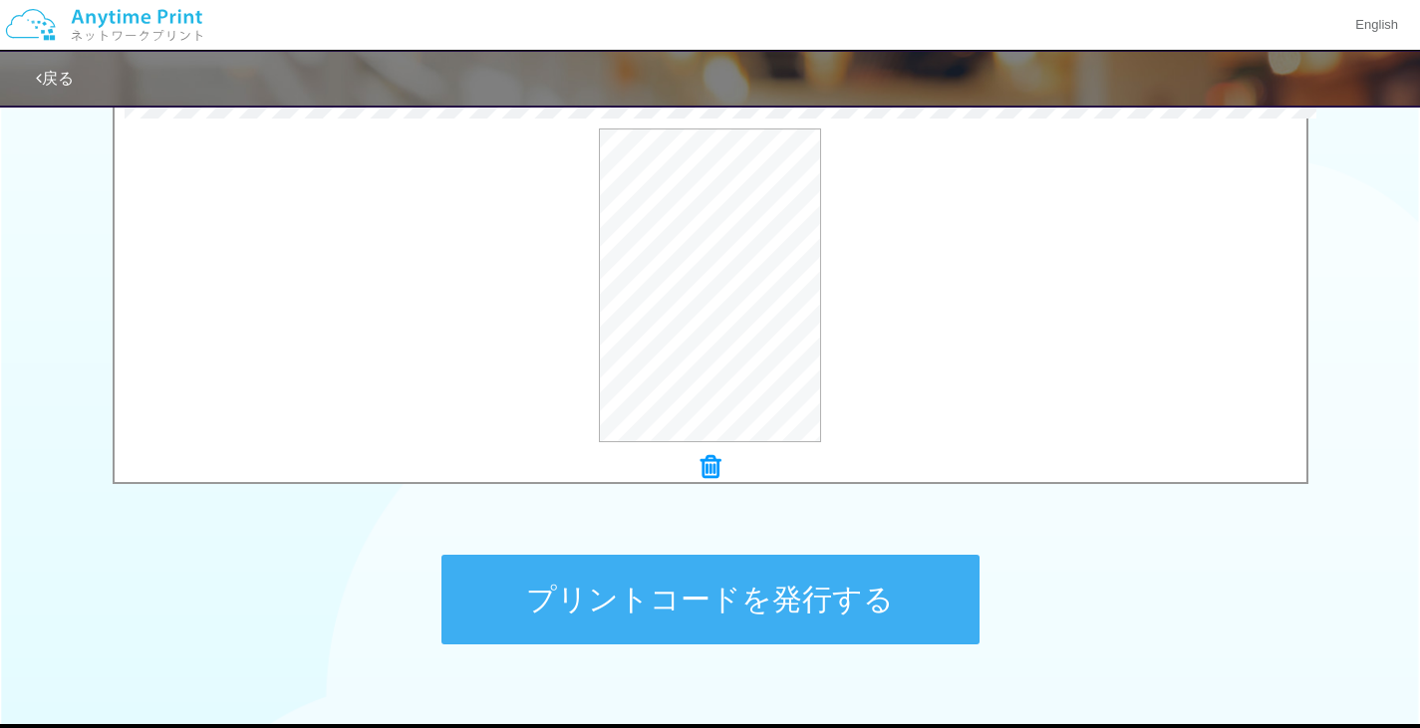
scroll to position [668, 0]
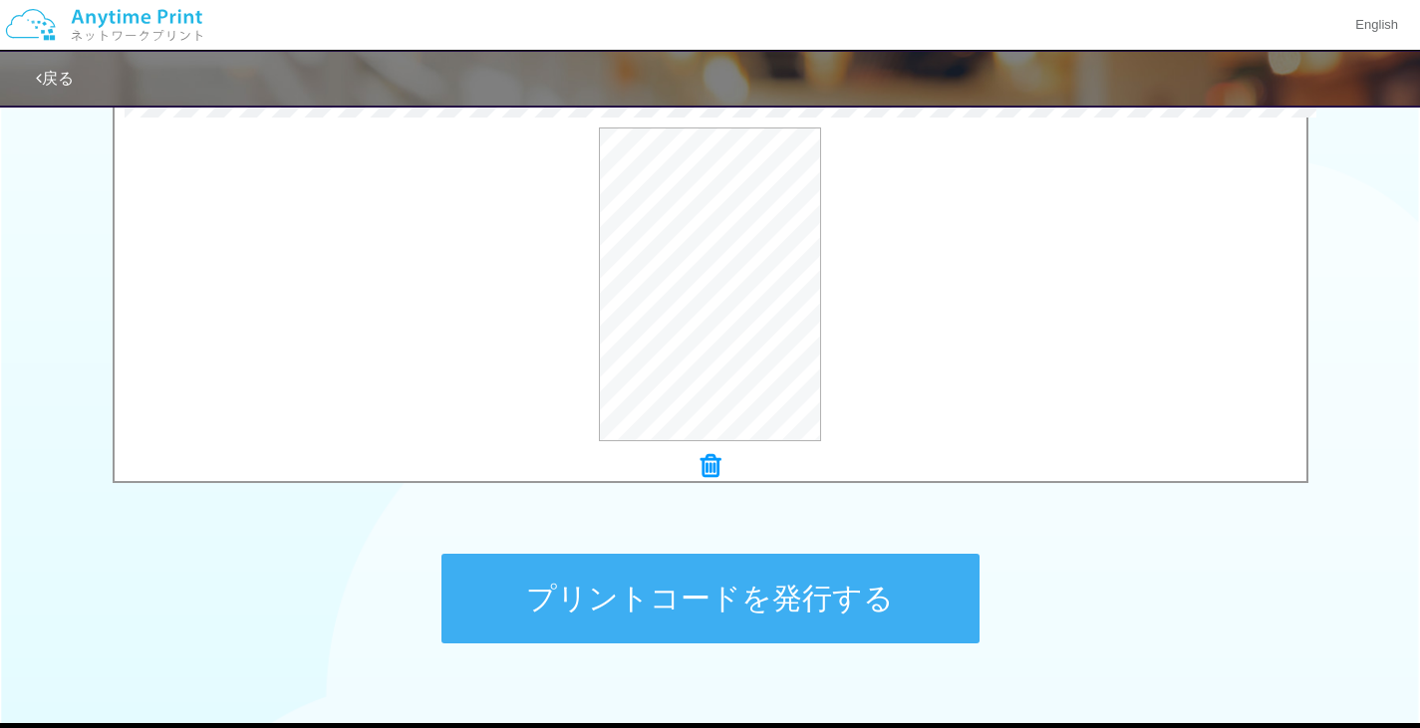
click at [539, 618] on button "プリントコードを発行する" at bounding box center [710, 599] width 538 height 90
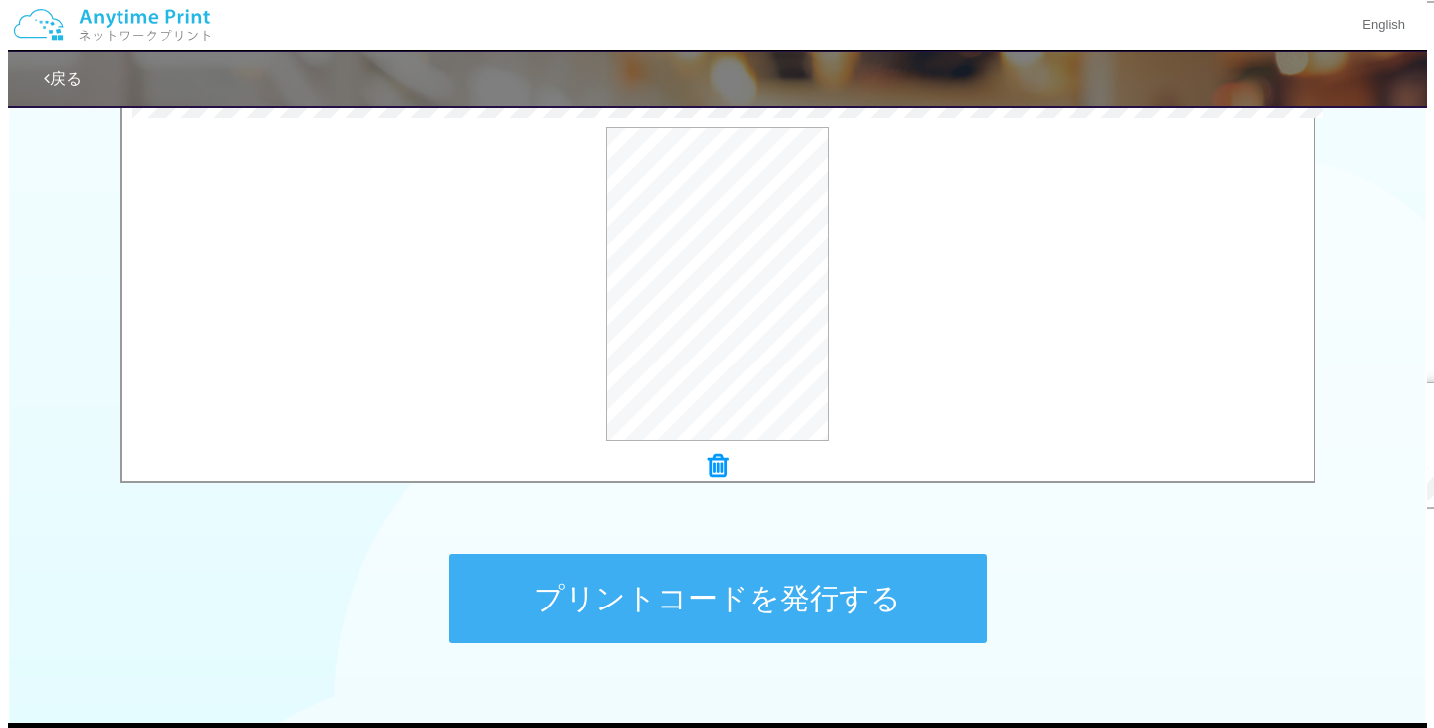
scroll to position [0, 0]
